Goal: Check status: Check status

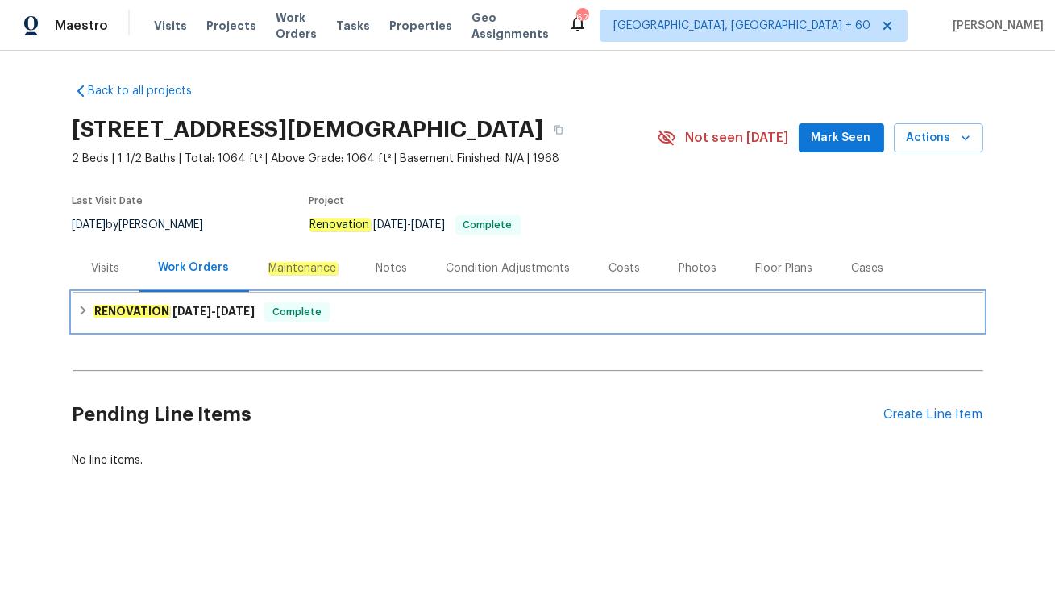
click at [230, 305] on span "[DATE]" at bounding box center [235, 310] width 39 height 11
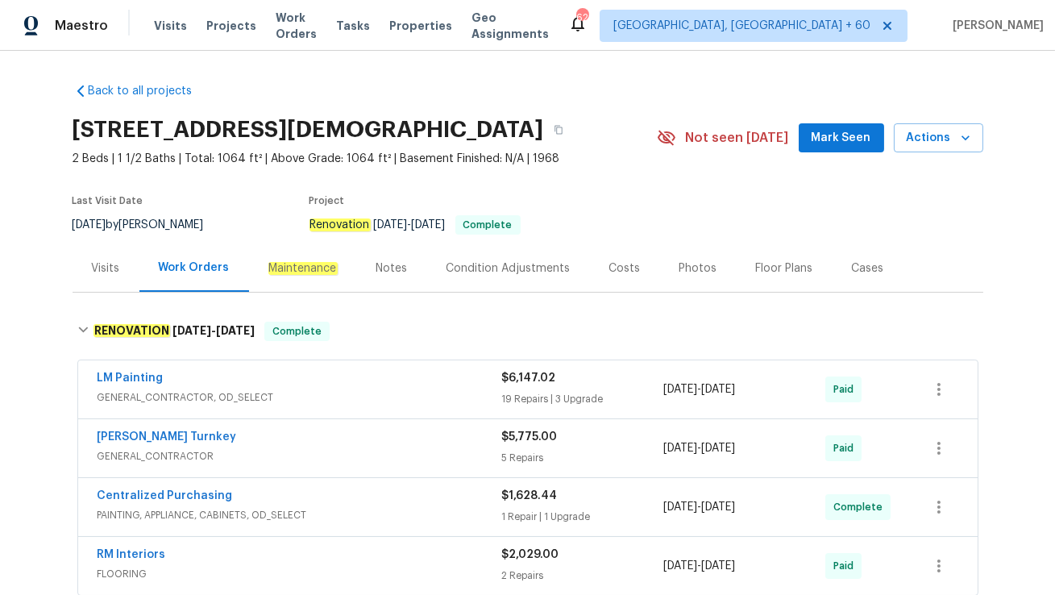
click at [107, 271] on div "Visits" at bounding box center [106, 268] width 28 height 16
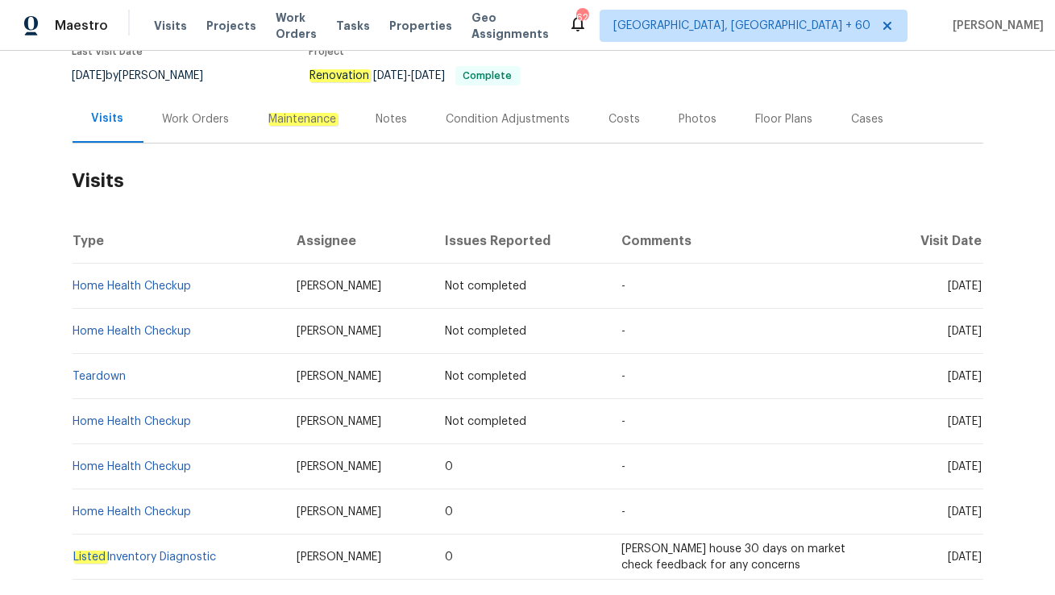
scroll to position [151, 0]
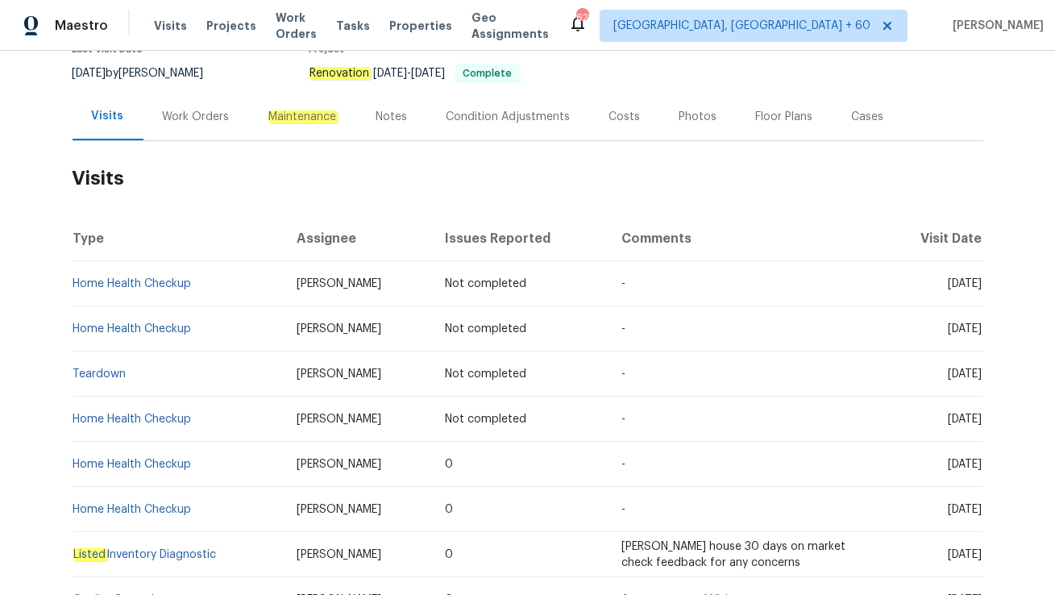
click at [197, 114] on div "Work Orders" at bounding box center [196, 117] width 67 height 16
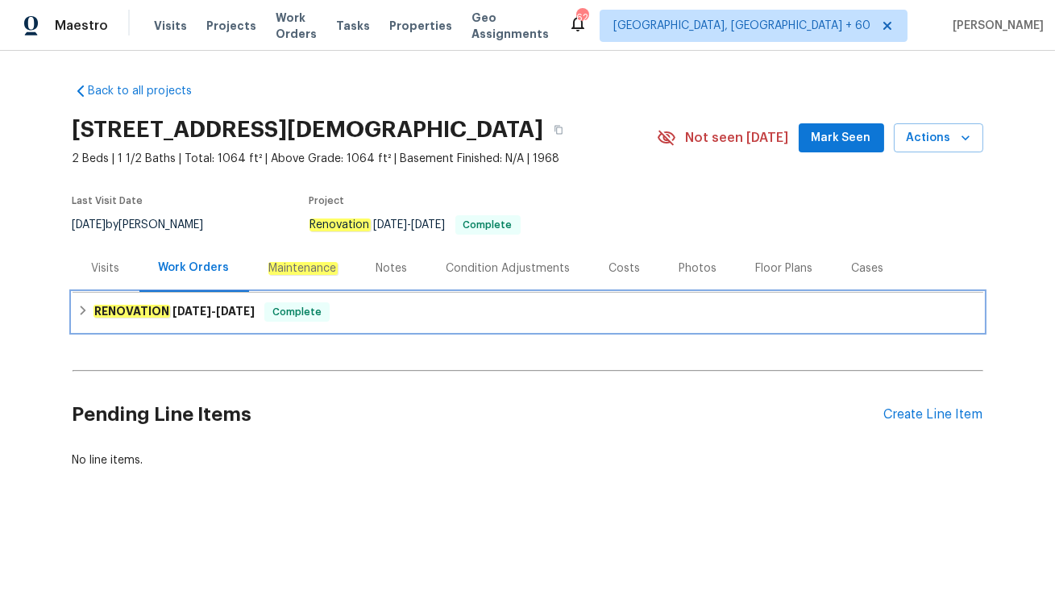
click at [333, 314] on div "RENOVATION [DATE] - [DATE] Complete" at bounding box center [527, 311] width 901 height 19
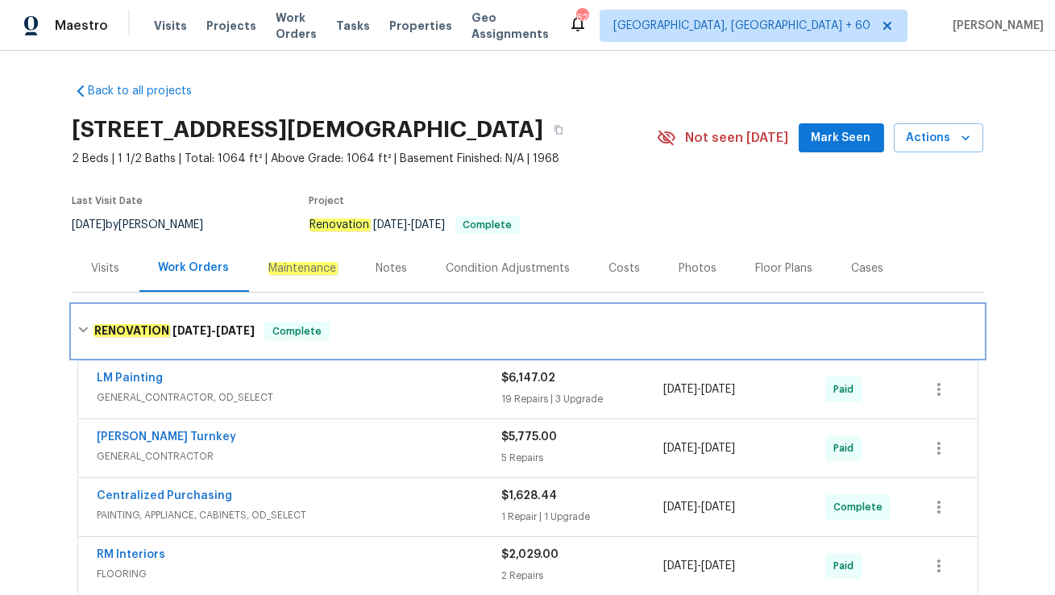
scroll to position [251, 0]
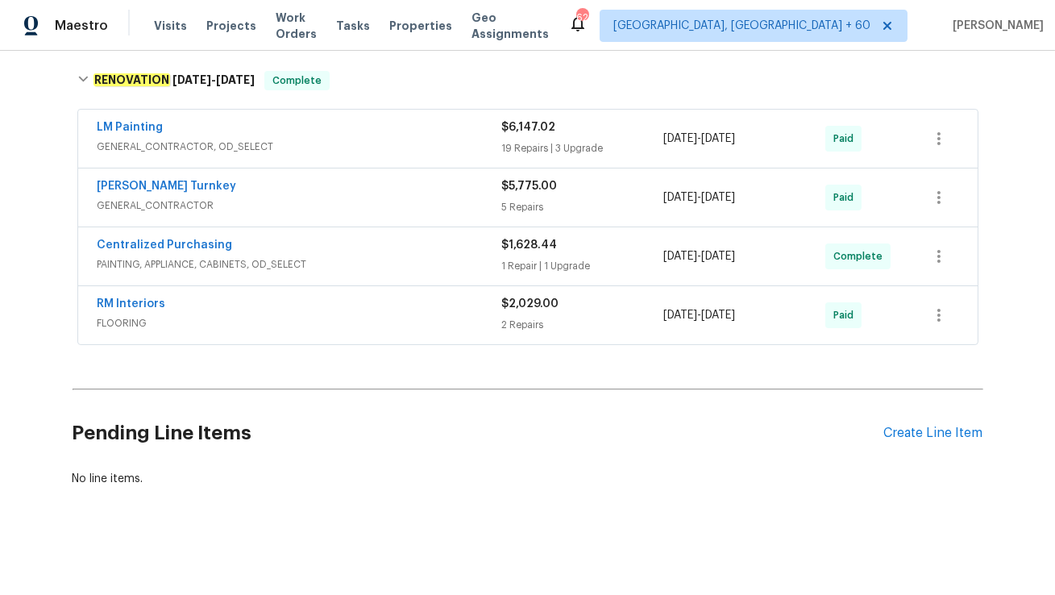
click at [272, 305] on div "RM Interiors" at bounding box center [299, 305] width 404 height 19
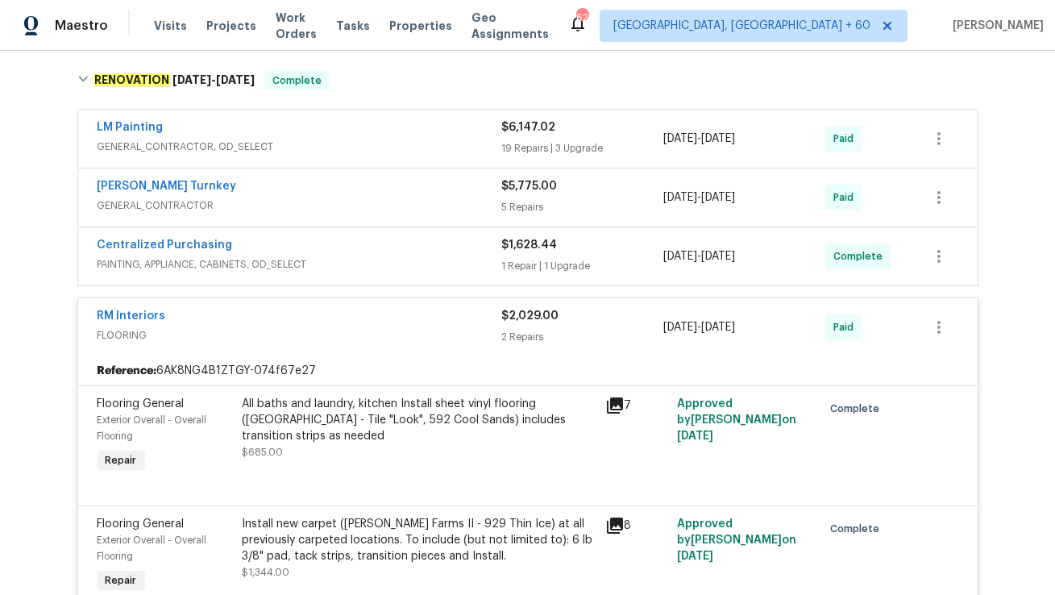
click at [308, 247] on div "Centralized Purchasing" at bounding box center [299, 246] width 404 height 19
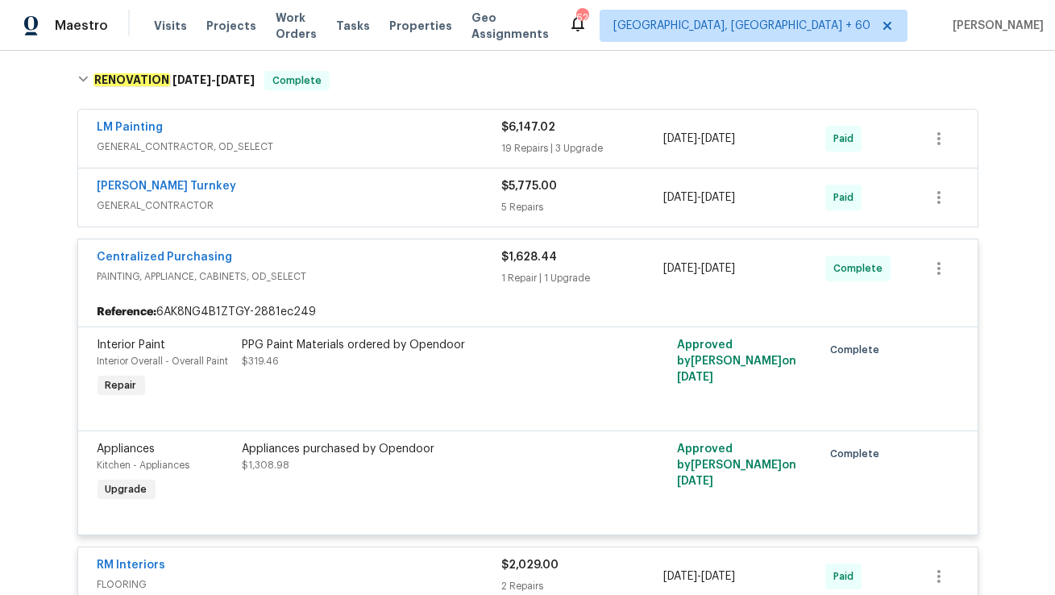
click at [192, 183] on div "[PERSON_NAME] Turnkey" at bounding box center [299, 187] width 404 height 19
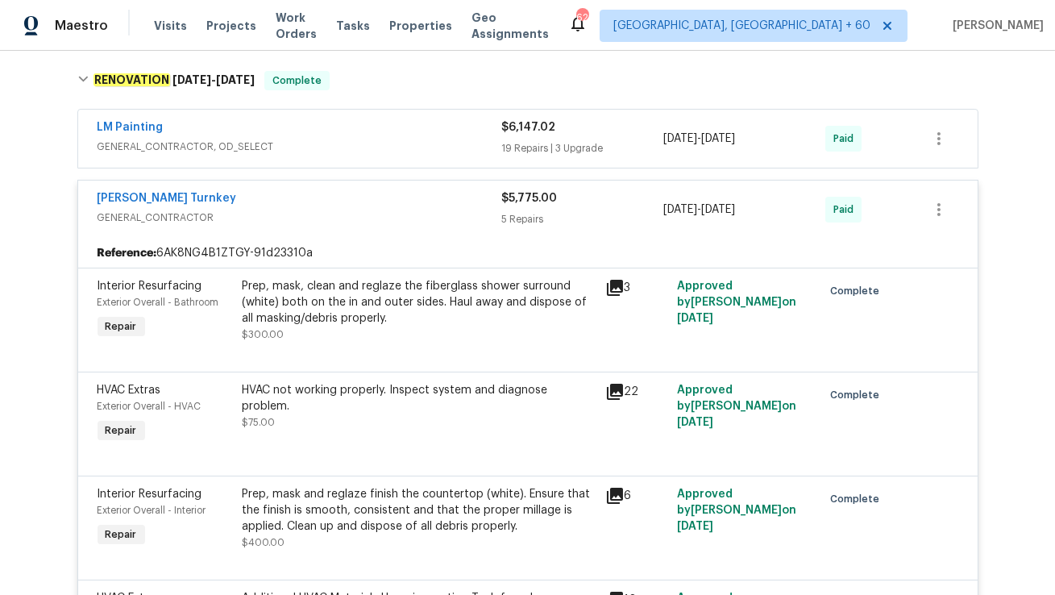
click at [168, 128] on div "LM Painting" at bounding box center [299, 128] width 404 height 19
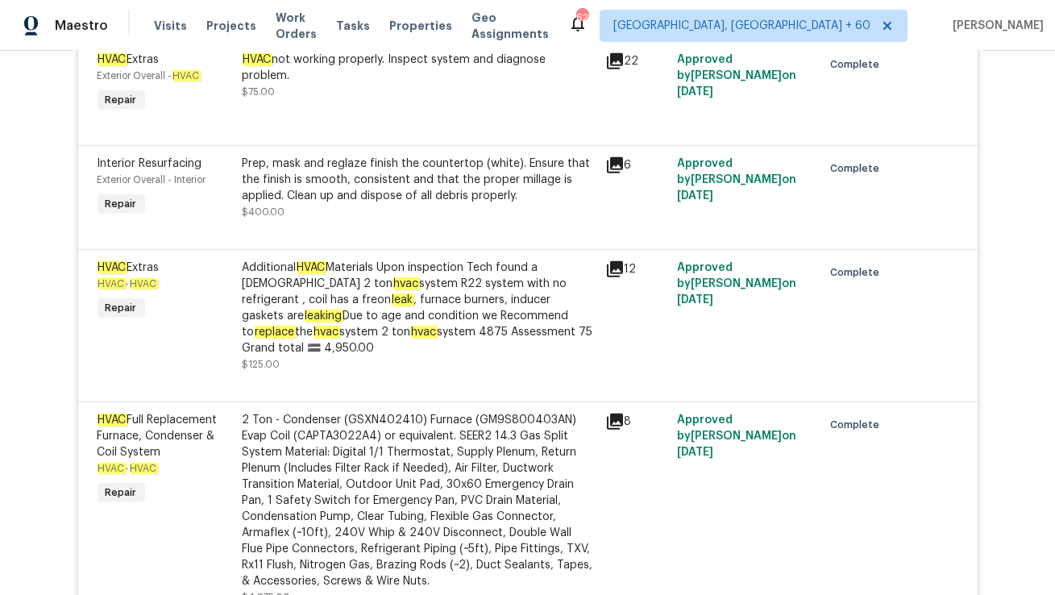
scroll to position [2348, 0]
